Goal: Task Accomplishment & Management: Use online tool/utility

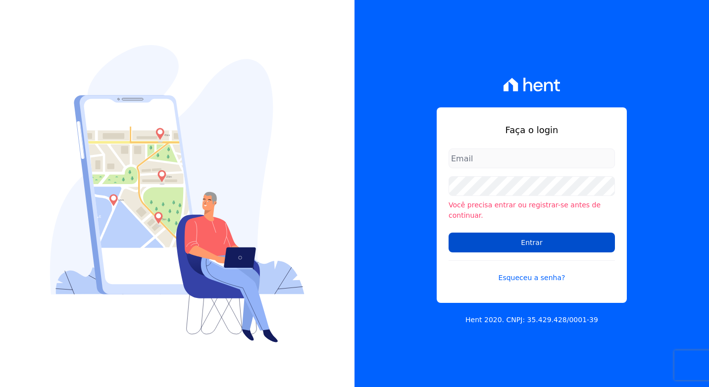
type input "[PERSON_NAME][EMAIL_ADDRESS][DOMAIN_NAME]"
click at [486, 237] on input "Entrar" at bounding box center [532, 243] width 166 height 20
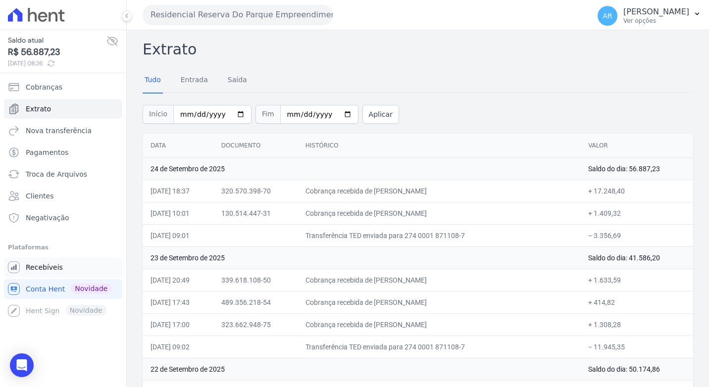
click at [42, 269] on span "Recebíveis" at bounding box center [44, 267] width 37 height 10
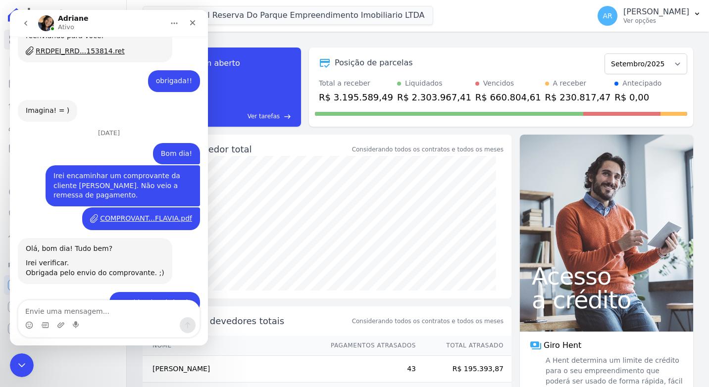
scroll to position [3858, 0]
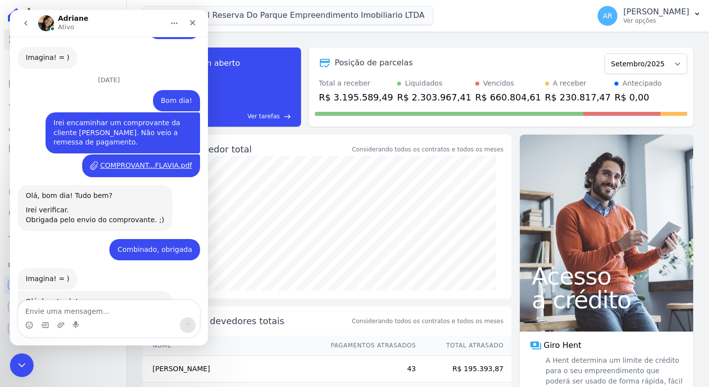
click at [453, 61] on div "Posição de parcelas" at bounding box center [458, 63] width 286 height 12
click at [11, 373] on div "Encerramento do Messenger da Intercom" at bounding box center [20, 364] width 24 height 24
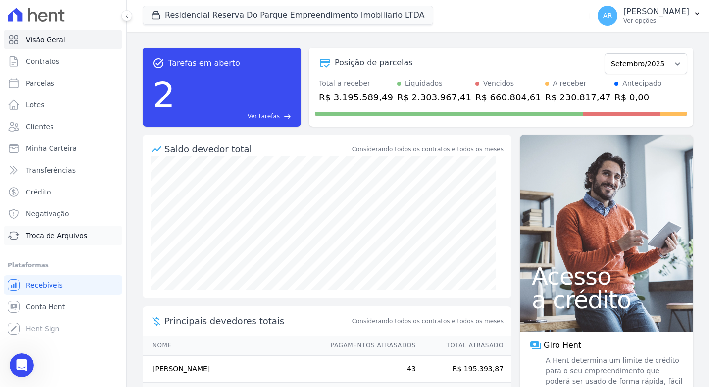
click at [55, 232] on span "Troca de Arquivos" at bounding box center [56, 236] width 61 height 10
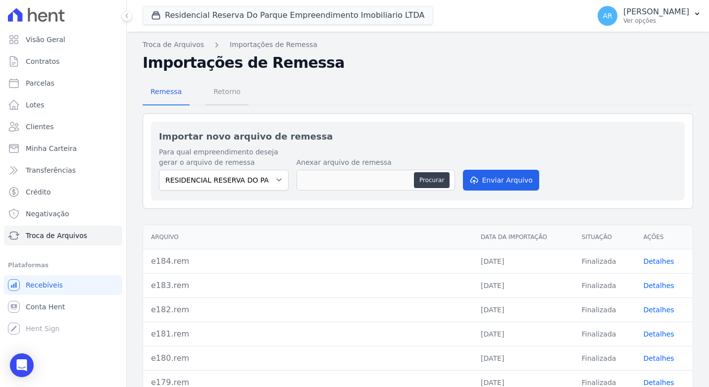
click at [229, 97] on span "Retorno" at bounding box center [226, 92] width 39 height 20
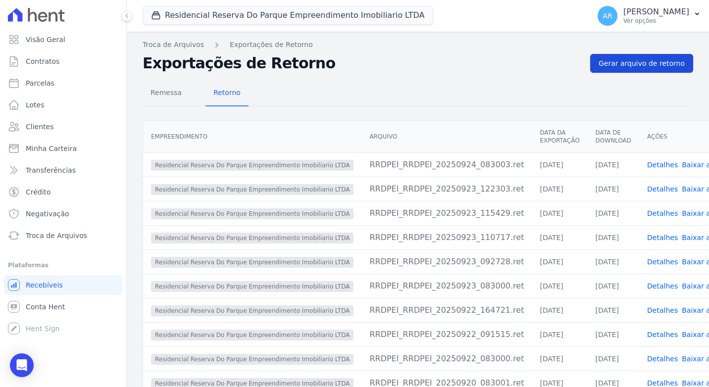
click at [620, 68] on span "Gerar arquivo de retorno" at bounding box center [642, 63] width 86 height 10
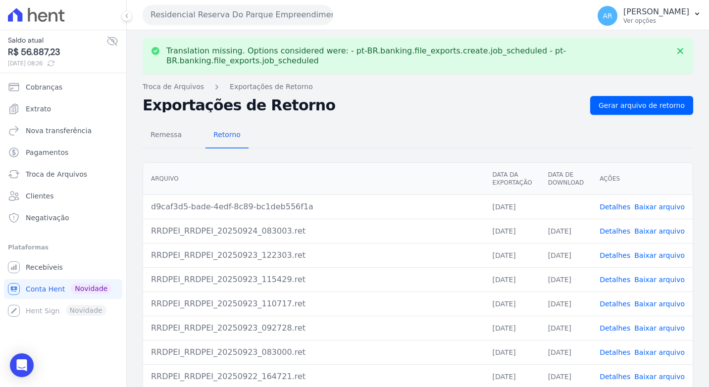
click at [665, 203] on link "Baixar arquivo" at bounding box center [659, 207] width 51 height 8
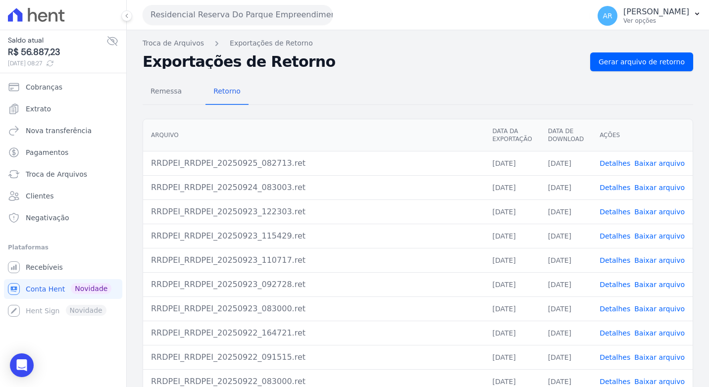
click at [413, 16] on div "Residencial Reserva Do Parque Empreendimento Imobiliario LTDA Você possui apena…" at bounding box center [364, 15] width 443 height 31
